Goal: Task Accomplishment & Management: Use online tool/utility

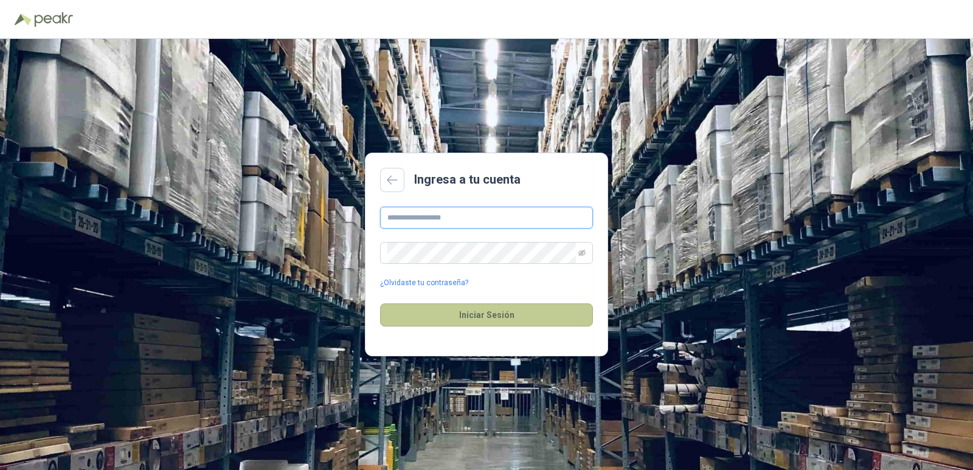
type input "**********"
click at [471, 320] on button "Iniciar Sesión" at bounding box center [486, 314] width 213 height 23
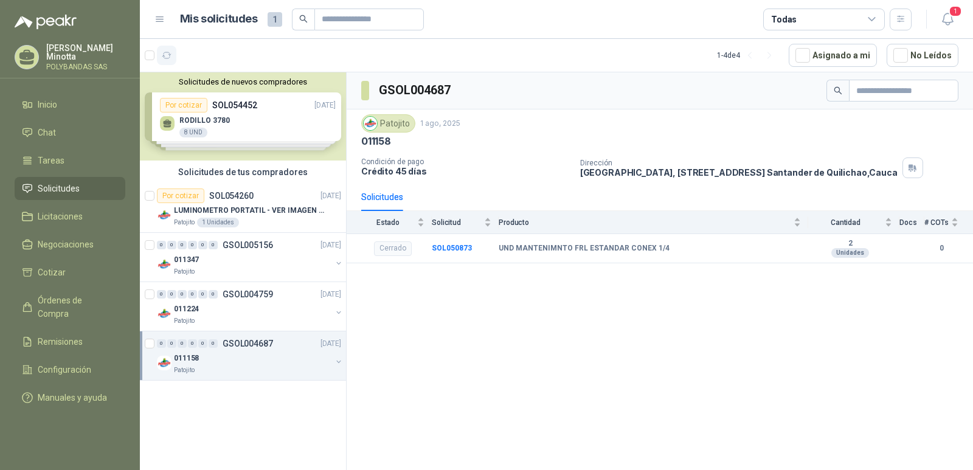
click at [168, 53] on icon "button" at bounding box center [167, 55] width 10 height 10
click at [239, 246] on p "GSOL005156" at bounding box center [248, 245] width 50 height 9
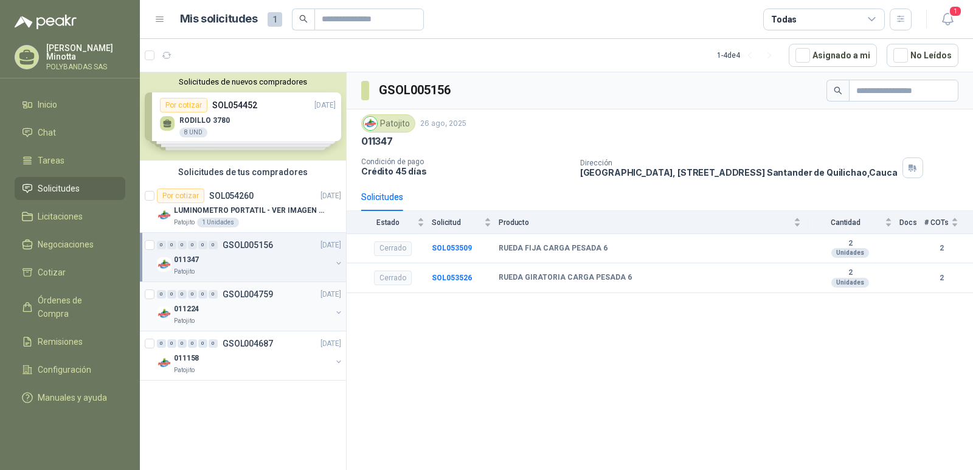
click at [243, 293] on p "GSOL004759" at bounding box center [248, 294] width 50 height 9
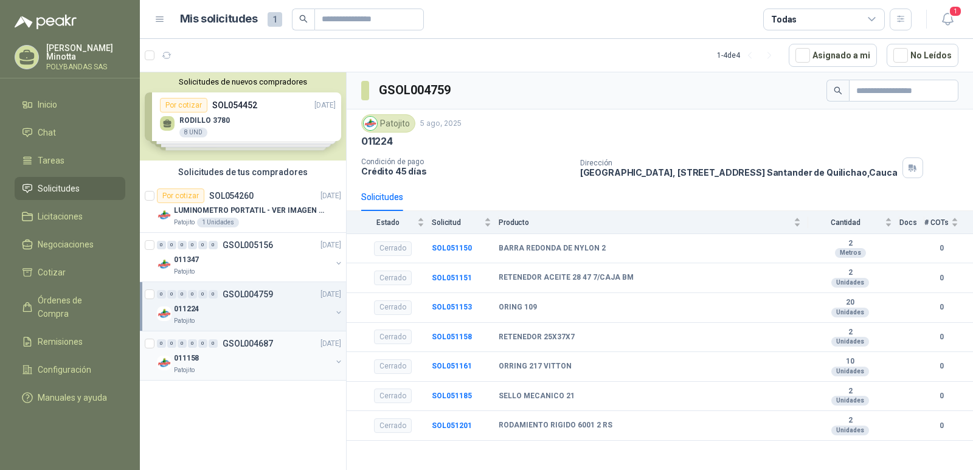
click at [238, 347] on p "GSOL004687" at bounding box center [248, 343] width 50 height 9
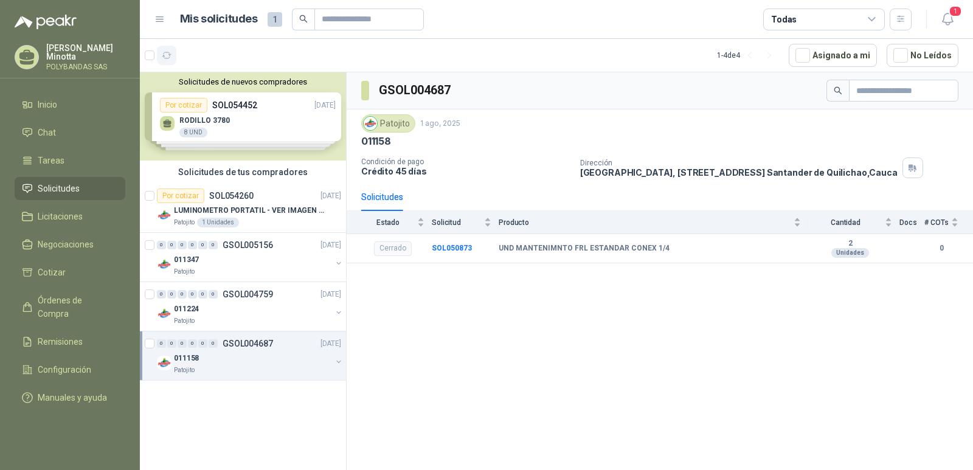
click at [171, 55] on icon "button" at bounding box center [167, 55] width 10 height 10
click at [77, 61] on div "[PERSON_NAME] [PERSON_NAME] SAS" at bounding box center [85, 57] width 79 height 27
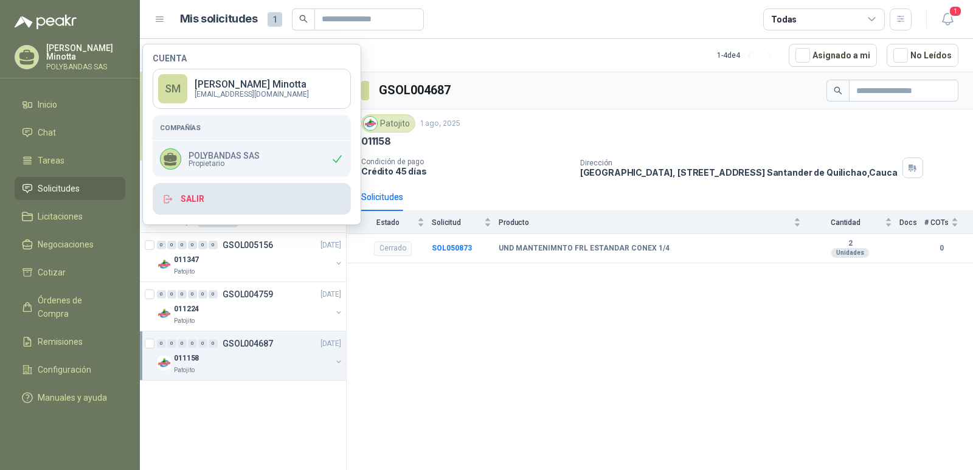
click at [260, 202] on button "Salir" at bounding box center [252, 199] width 198 height 32
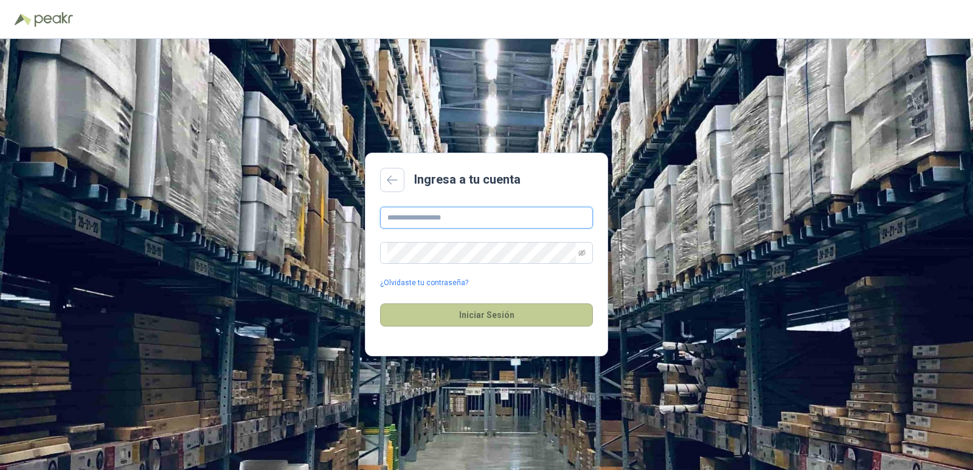
type input "**********"
click at [478, 314] on button "Iniciar Sesión" at bounding box center [486, 314] width 213 height 23
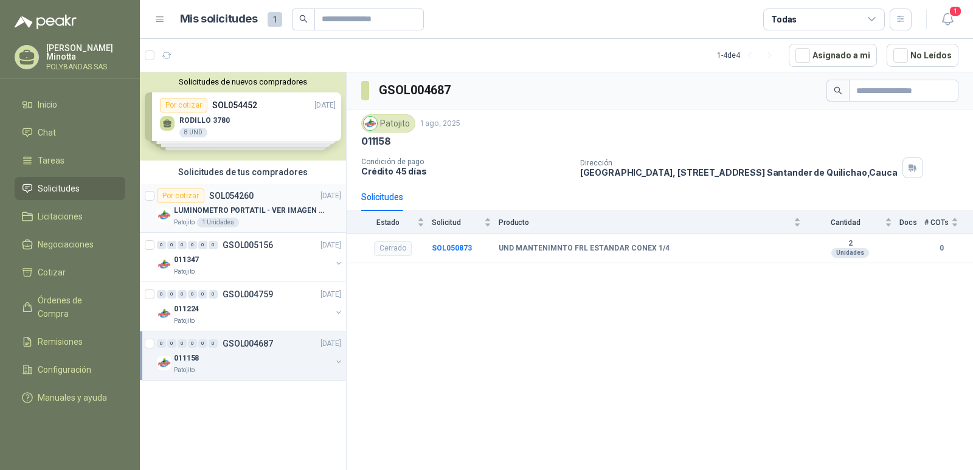
click at [252, 212] on p "LUMINOMETRO PORTATIL - VER IMAGEN ADJUNTA" at bounding box center [249, 211] width 151 height 12
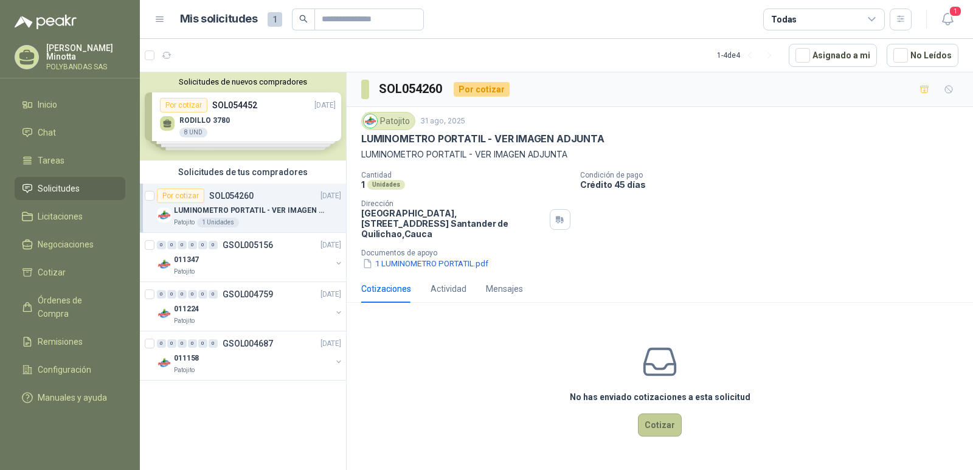
click at [652, 413] on button "Cotizar" at bounding box center [660, 424] width 44 height 23
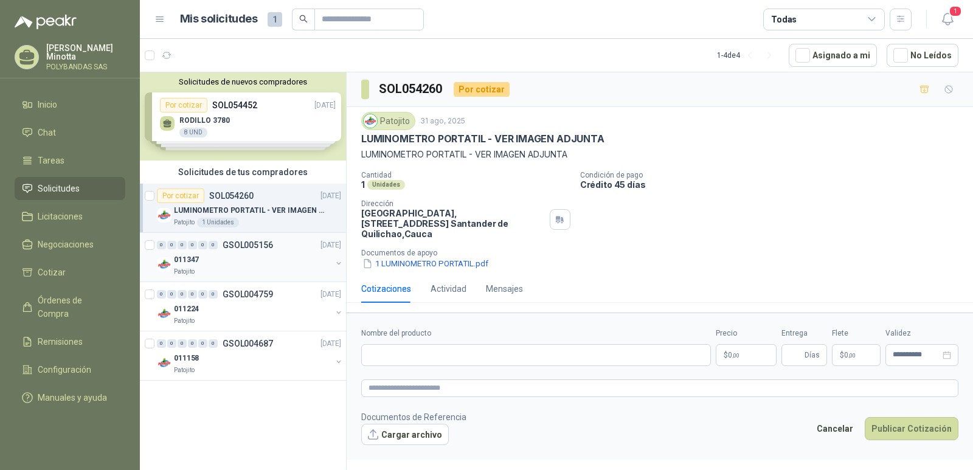
click at [243, 246] on p "GSOL005156" at bounding box center [248, 245] width 50 height 9
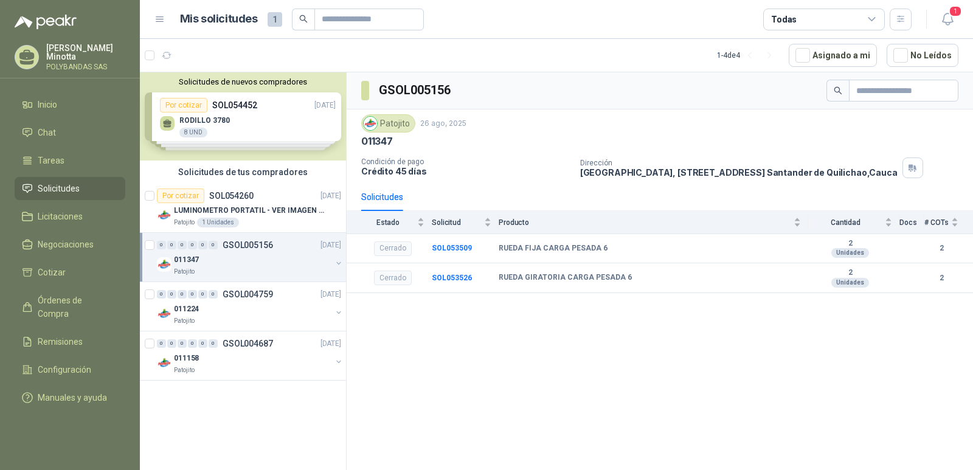
click at [83, 57] on p "Solanyi Andrea Minotta" at bounding box center [85, 52] width 79 height 17
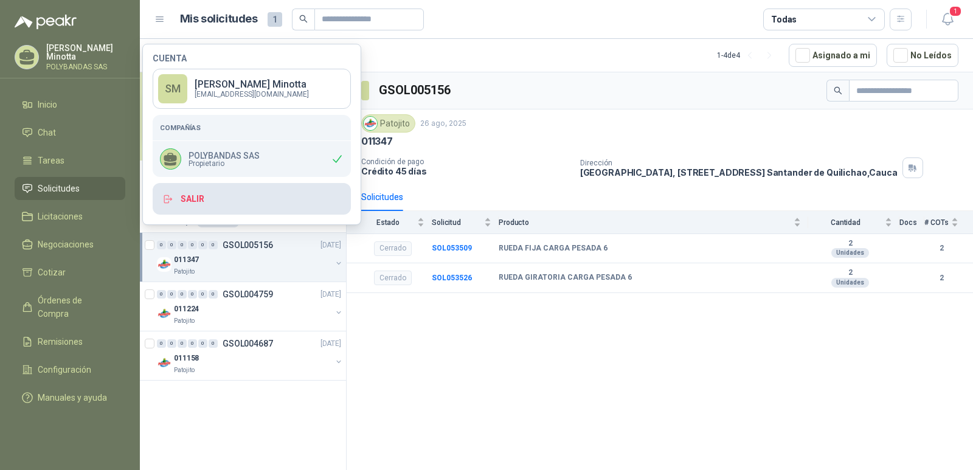
click at [189, 194] on button "Salir" at bounding box center [252, 199] width 198 height 32
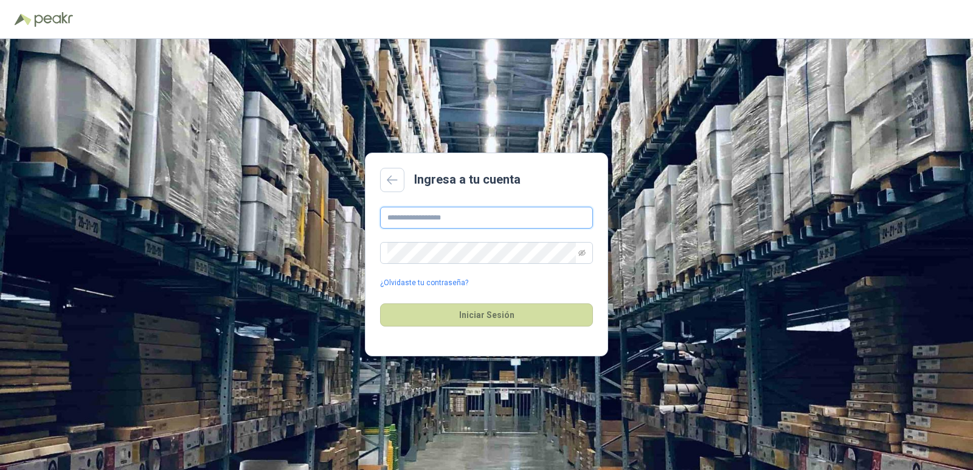
type input "**********"
